Goal: Task Accomplishment & Management: Use online tool/utility

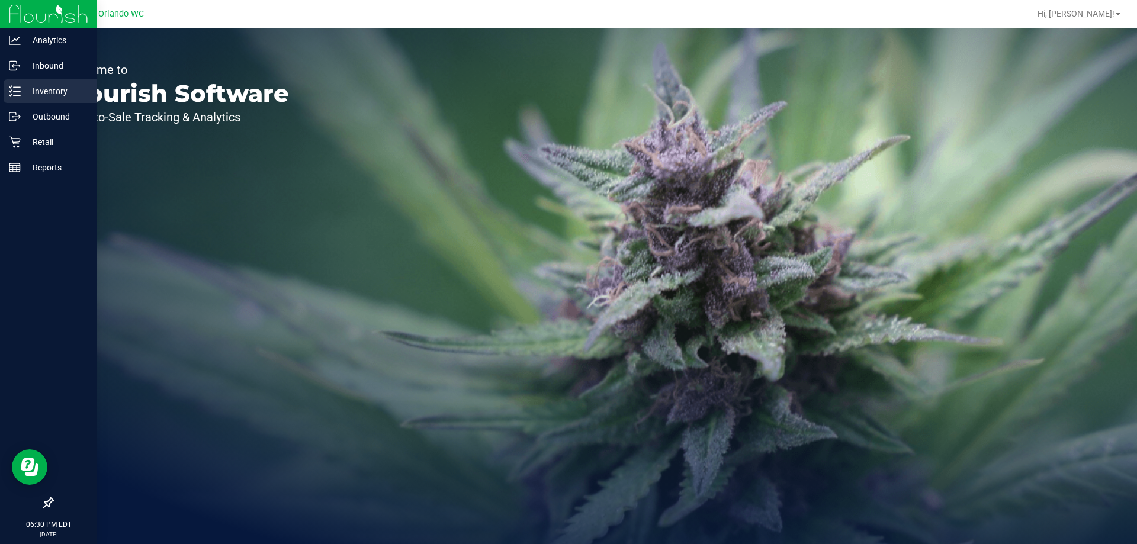
click at [18, 91] on icon at bounding box center [15, 91] width 12 height 12
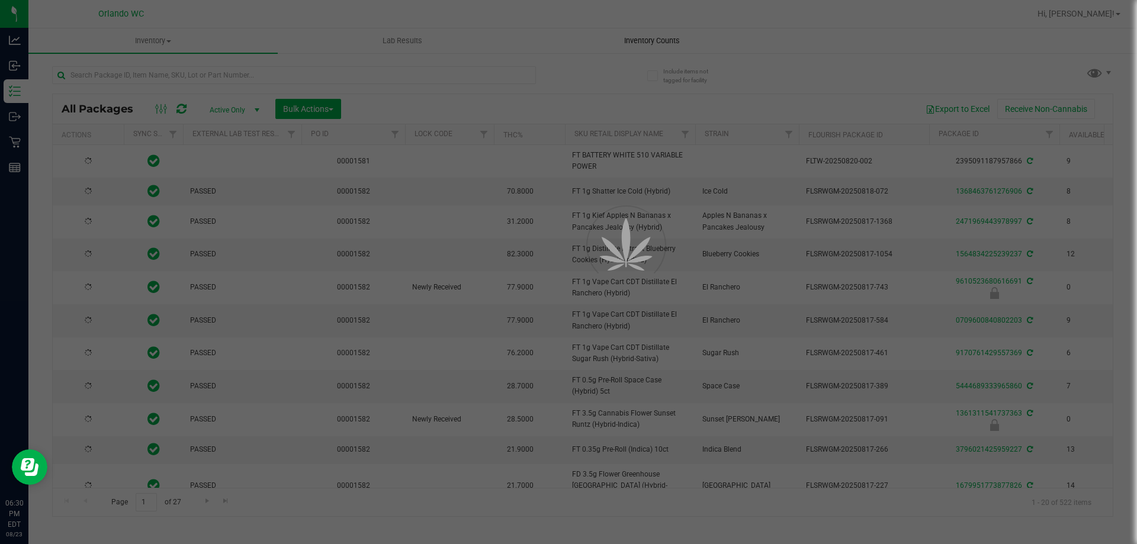
click at [647, 38] on div at bounding box center [568, 272] width 1137 height 544
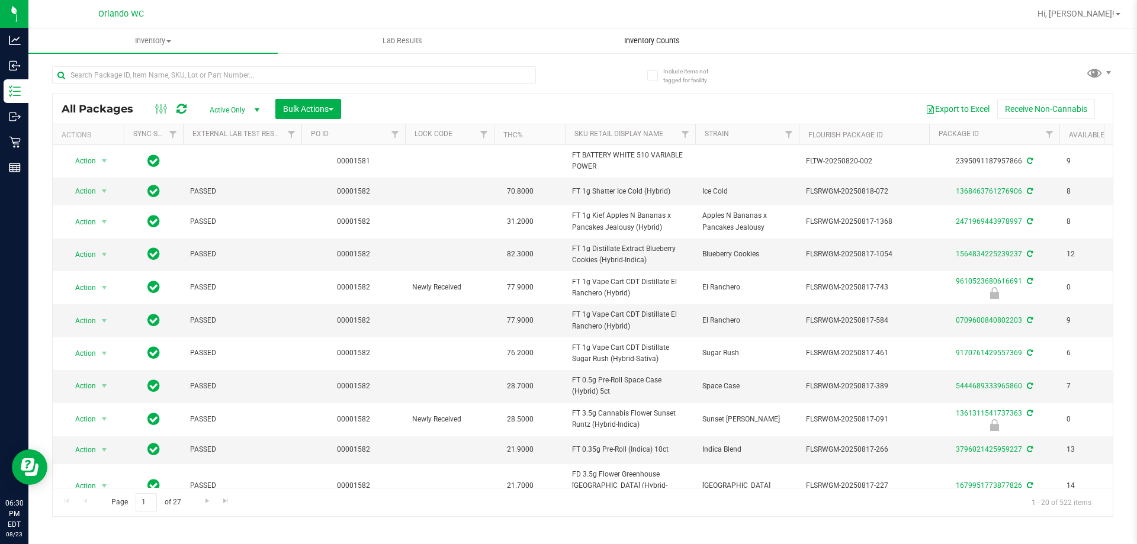
click at [648, 39] on span "Inventory Counts" at bounding box center [652, 41] width 88 height 11
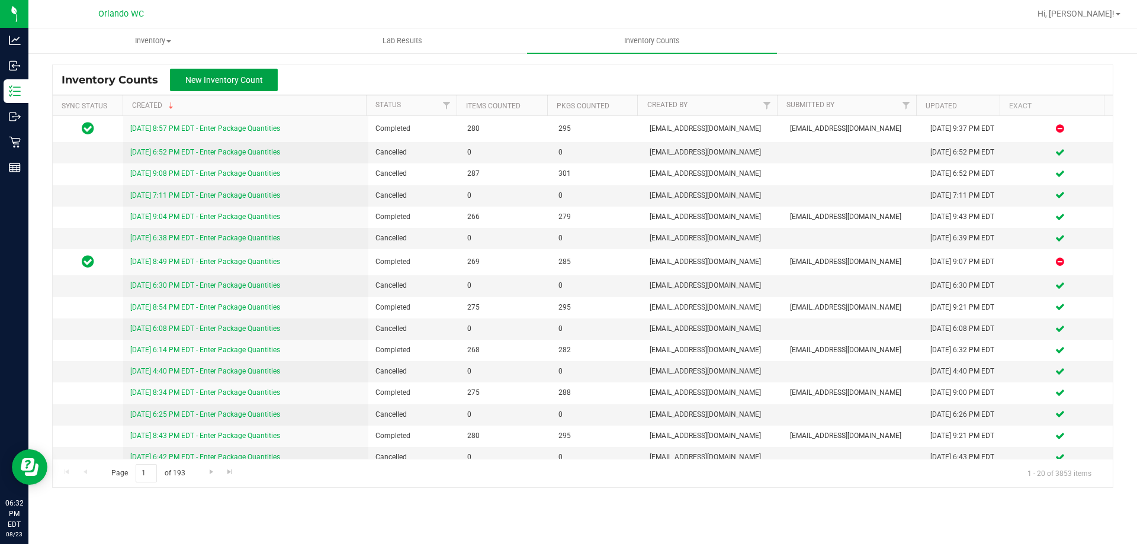
drag, startPoint x: 221, startPoint y: 76, endPoint x: 221, endPoint y: 64, distance: 11.8
click at [221, 75] on span "New Inventory Count" at bounding box center [224, 79] width 78 height 9
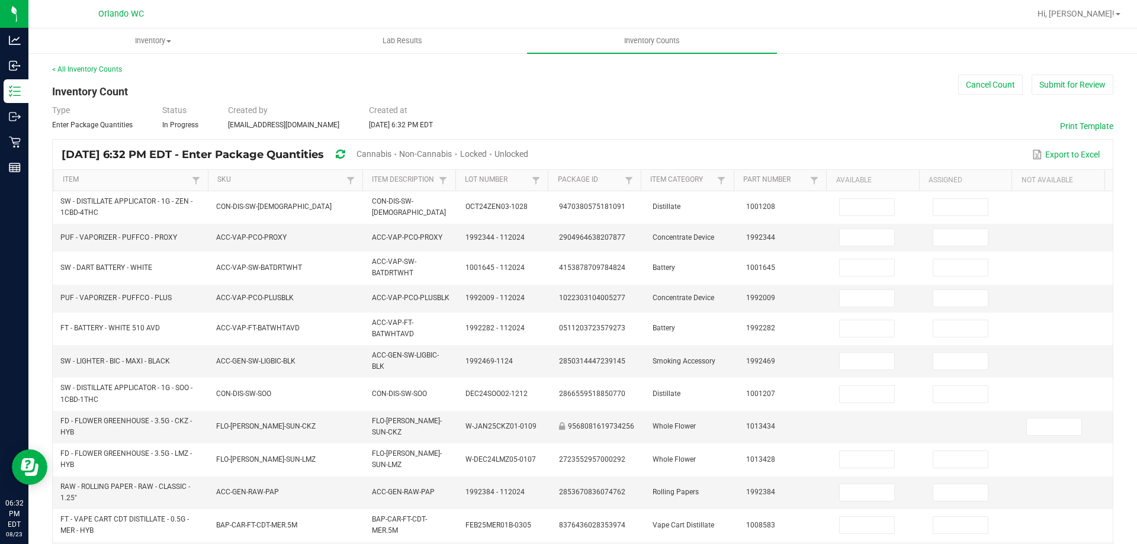
click at [391, 155] on span "Cannabis" at bounding box center [374, 153] width 35 height 9
click at [529, 149] on span "Unlocked" at bounding box center [512, 153] width 34 height 9
click at [228, 179] on link "SKU" at bounding box center [280, 179] width 126 height 9
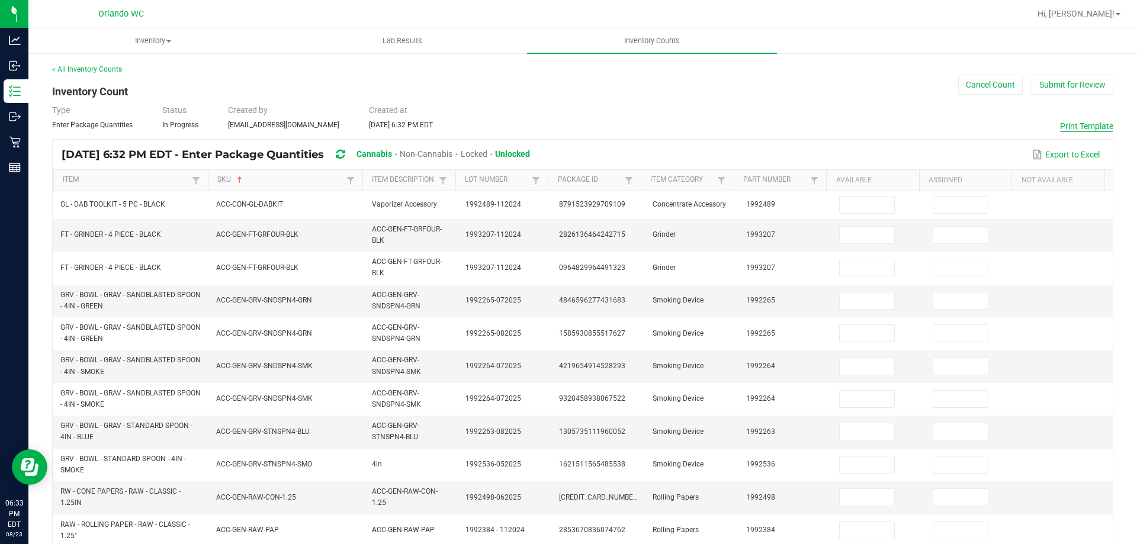
click at [1084, 125] on button "Print Template" at bounding box center [1086, 126] width 53 height 12
click at [975, 83] on button "Cancel Count" at bounding box center [990, 85] width 65 height 20
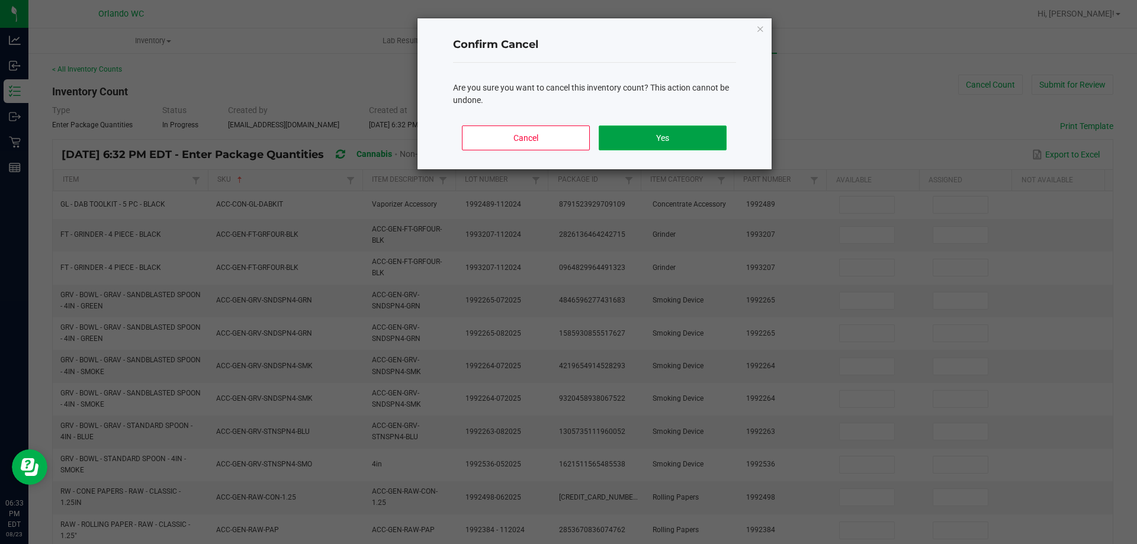
click at [707, 129] on button "Yes" at bounding box center [662, 138] width 127 height 25
